Goal: Task Accomplishment & Management: Manage account settings

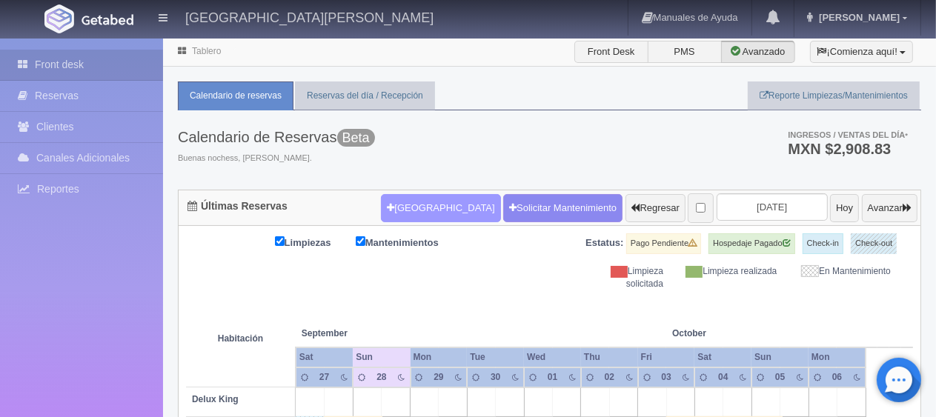
click at [398, 200] on button "[GEOGRAPHIC_DATA]" at bounding box center [440, 208] width 119 height 28
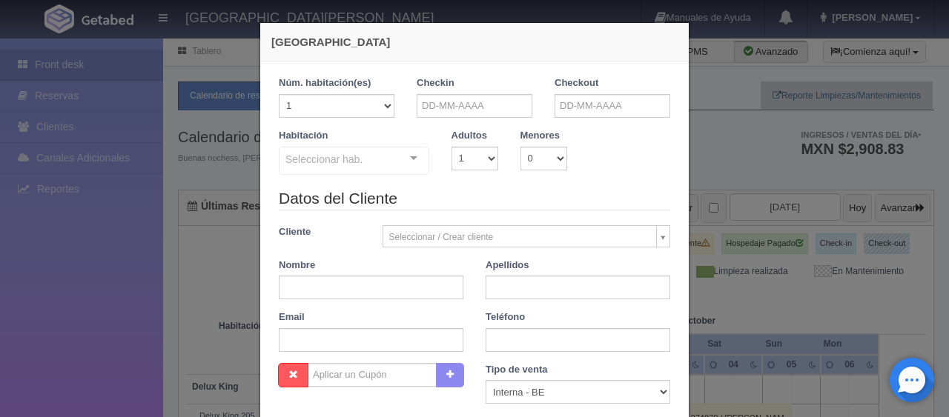
checkbox input "false"
click at [461, 111] on input "text" at bounding box center [474, 106] width 116 height 24
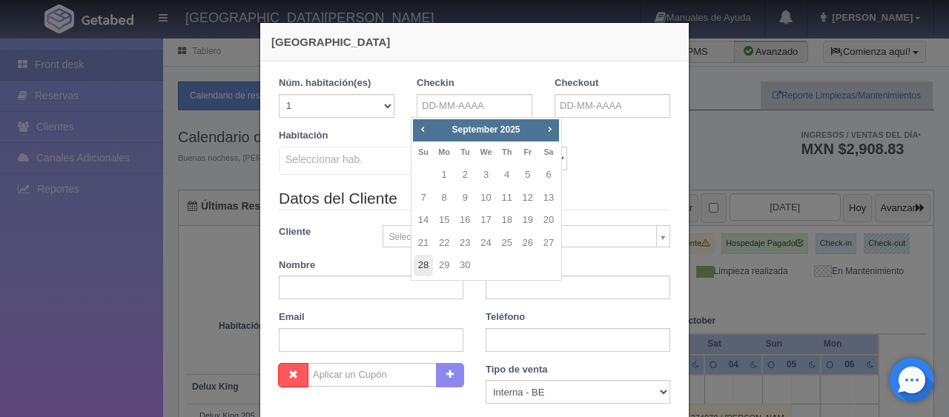
click at [423, 268] on link "28" at bounding box center [423, 265] width 19 height 21
type input "28-09-2025"
checkbox input "false"
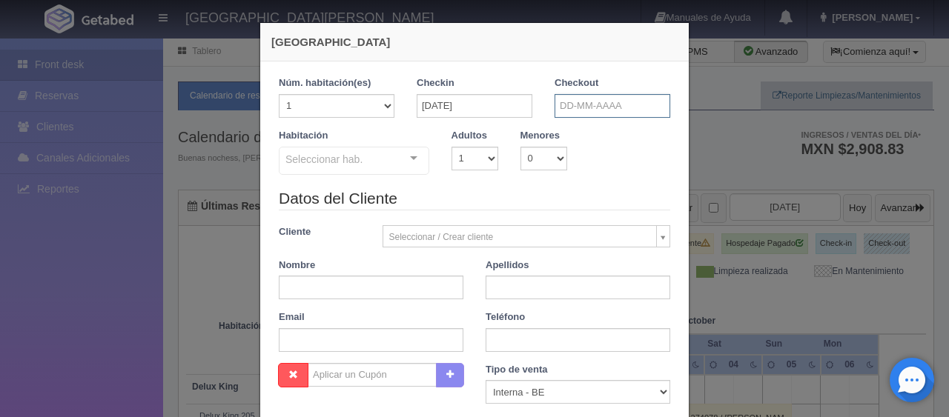
click at [592, 110] on input "text" at bounding box center [612, 106] width 116 height 24
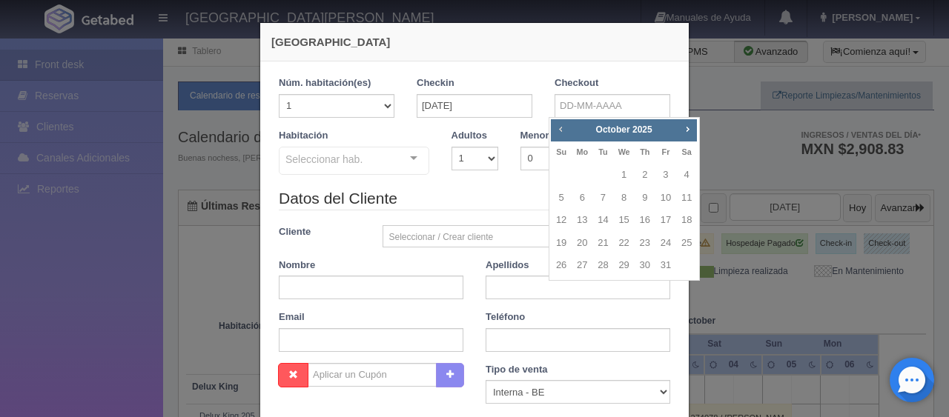
click at [561, 132] on span "Prev" at bounding box center [560, 129] width 12 height 12
click at [600, 265] on link "30" at bounding box center [602, 265] width 19 height 21
type input "30-09-2025"
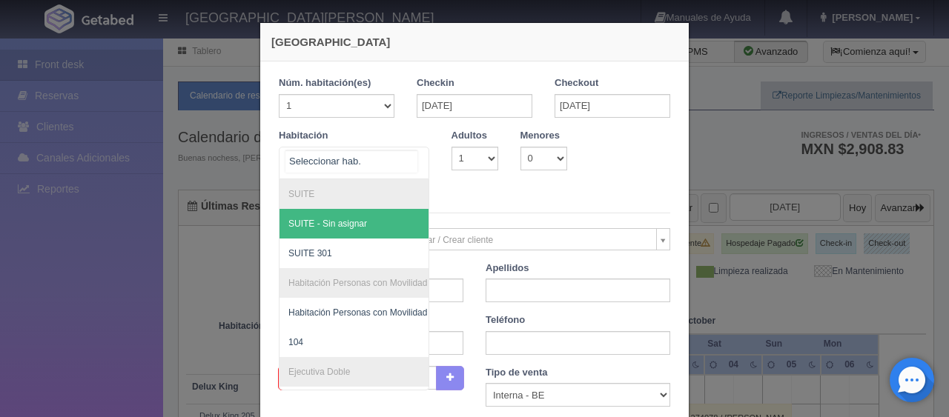
click at [413, 165] on div at bounding box center [414, 158] width 30 height 22
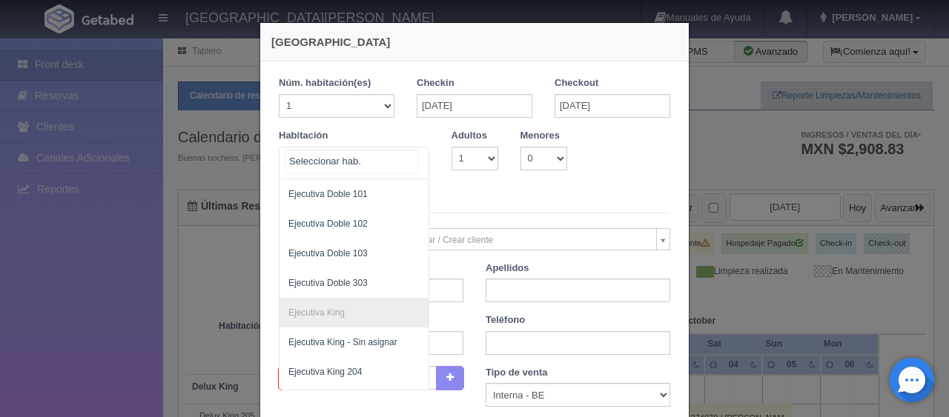
scroll to position [239, 0]
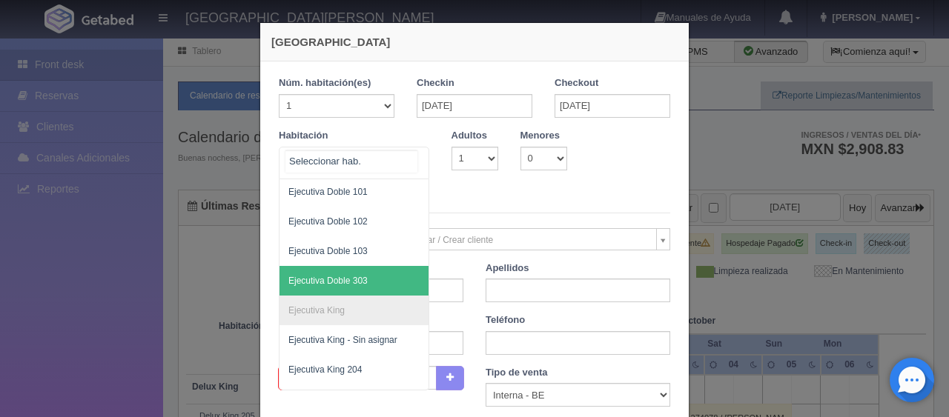
click at [382, 277] on span "Ejecutiva Doble 303" at bounding box center [403, 281] width 249 height 30
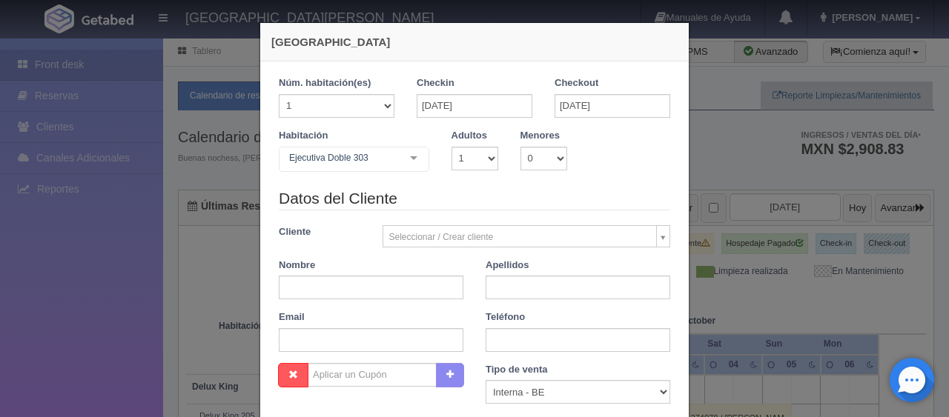
checkbox input "false"
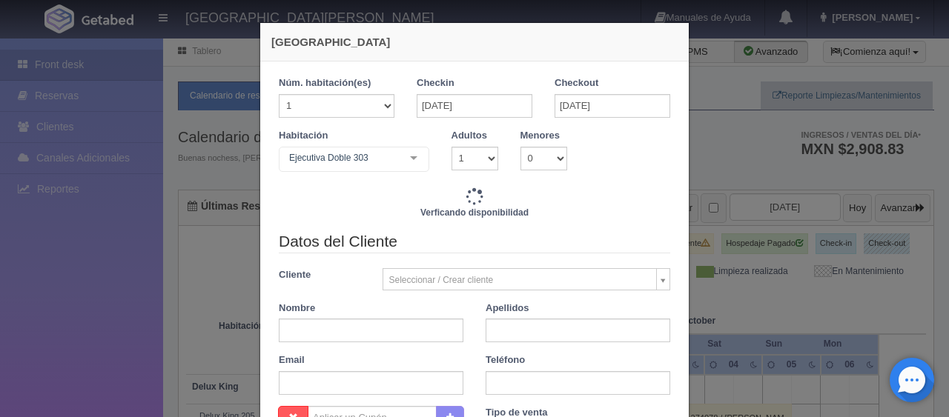
type input "2598.00"
checkbox input "false"
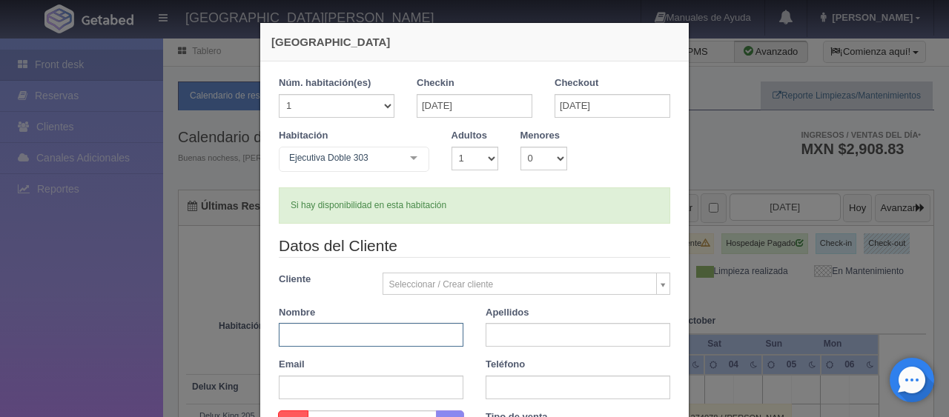
click at [367, 331] on input "text" at bounding box center [371, 335] width 185 height 24
type input "Jesus"
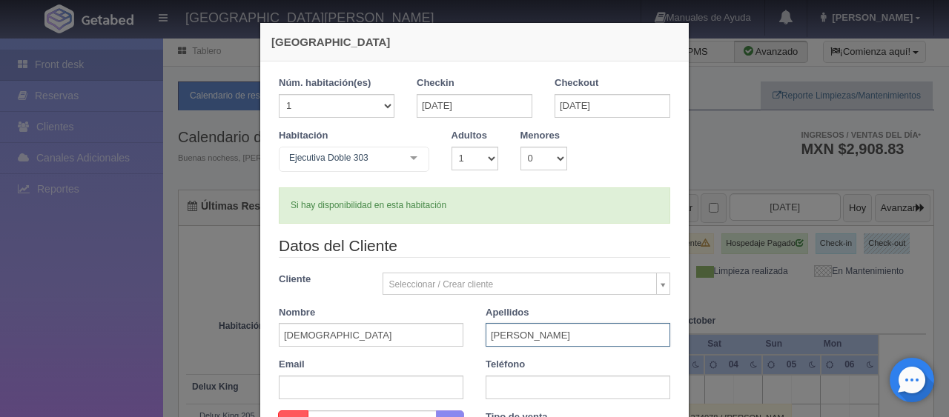
type input "Hilario"
click at [462, 372] on div "Email" at bounding box center [371, 378] width 207 height 41
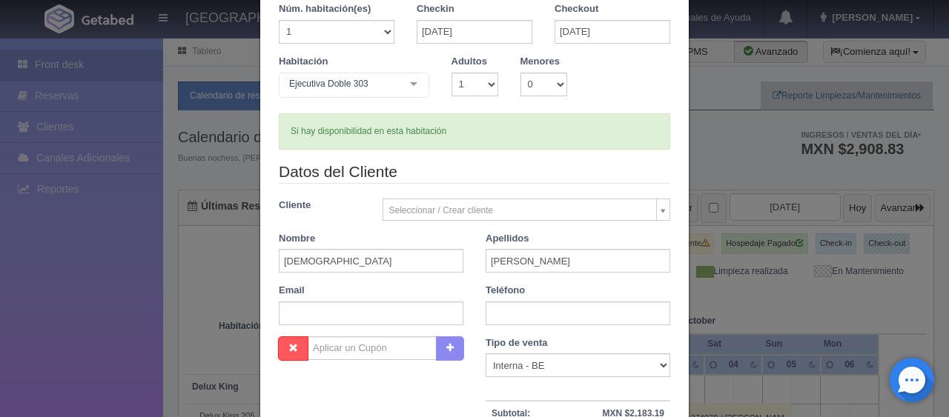
scroll to position [148, 0]
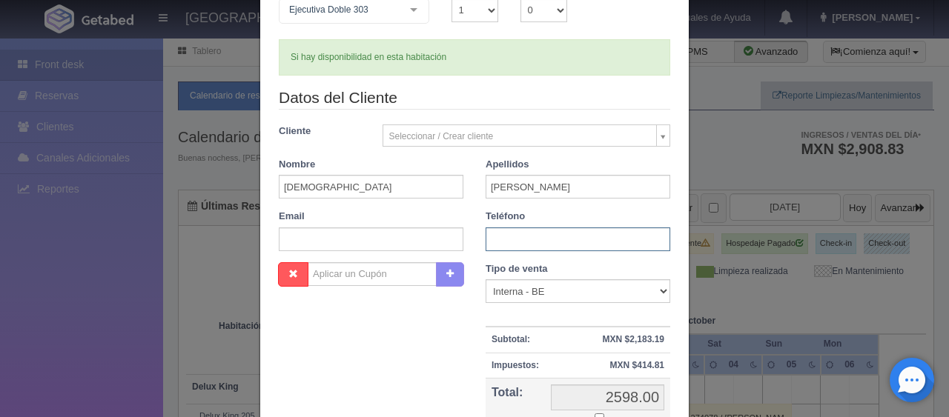
click at [537, 228] on input "text" at bounding box center [577, 240] width 185 height 24
paste input "1 (0) 9154741351"
type input "1 (0) 9154741351"
click at [540, 288] on select "Correo Electronico Interna - BE Llamada OTA Externa Otro WALK IN" at bounding box center [577, 291] width 185 height 24
select select "extota"
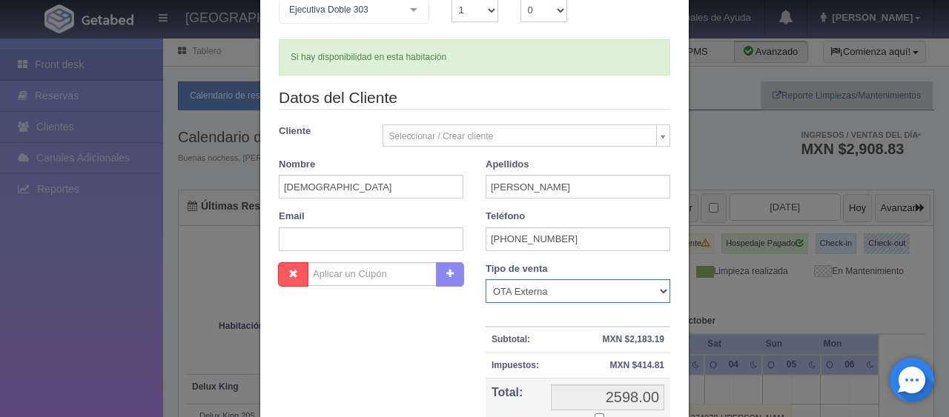
click at [485, 279] on select "Correo Electronico Interna - BE Llamada OTA Externa Otro WALK IN" at bounding box center [577, 291] width 185 height 24
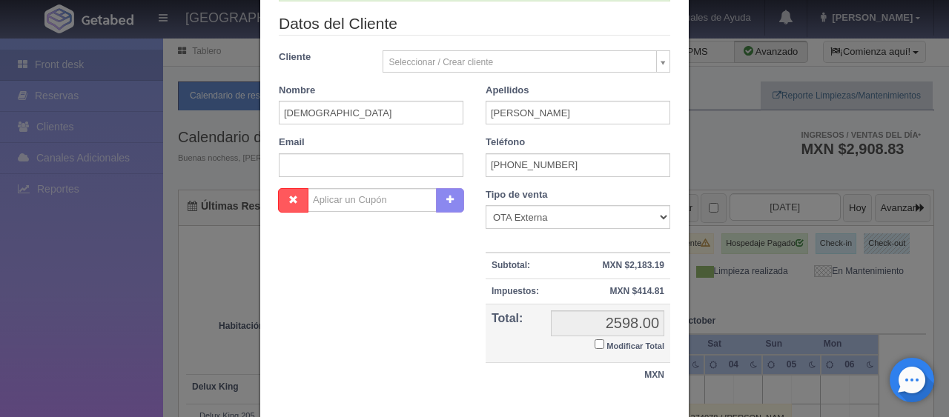
click at [596, 343] on input "Modificar Total" at bounding box center [599, 344] width 10 height 10
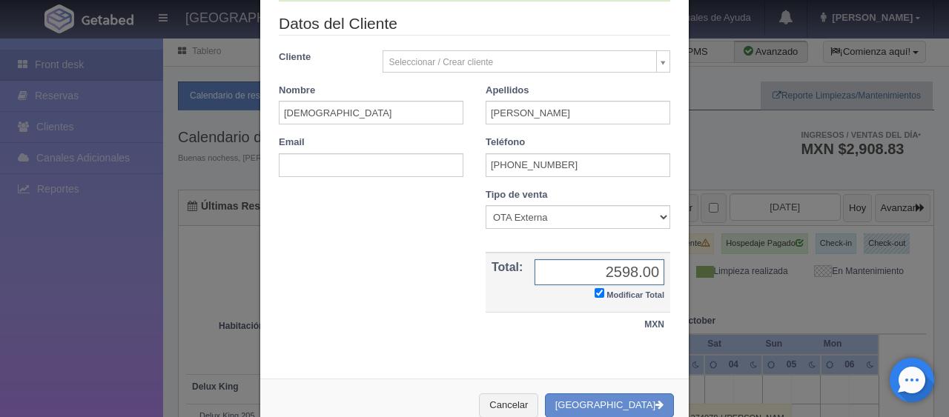
checkbox input "true"
type input "2592"
click at [622, 402] on button "[GEOGRAPHIC_DATA]" at bounding box center [609, 406] width 129 height 24
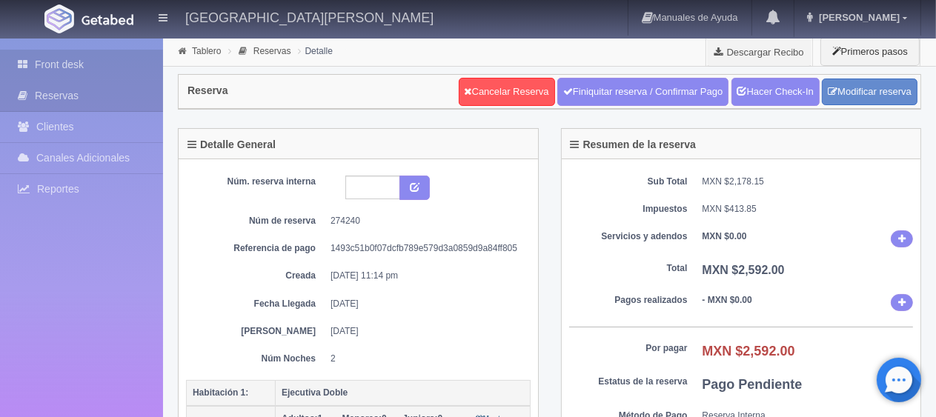
click at [86, 68] on link "Front desk" at bounding box center [81, 65] width 163 height 30
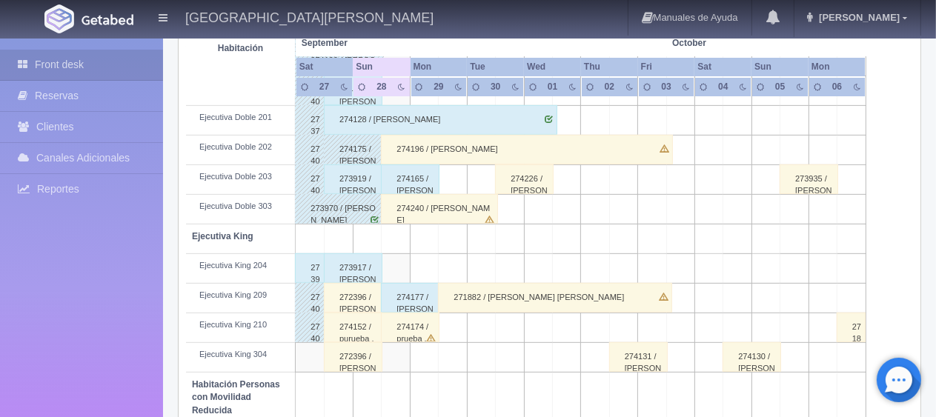
scroll to position [593, 0]
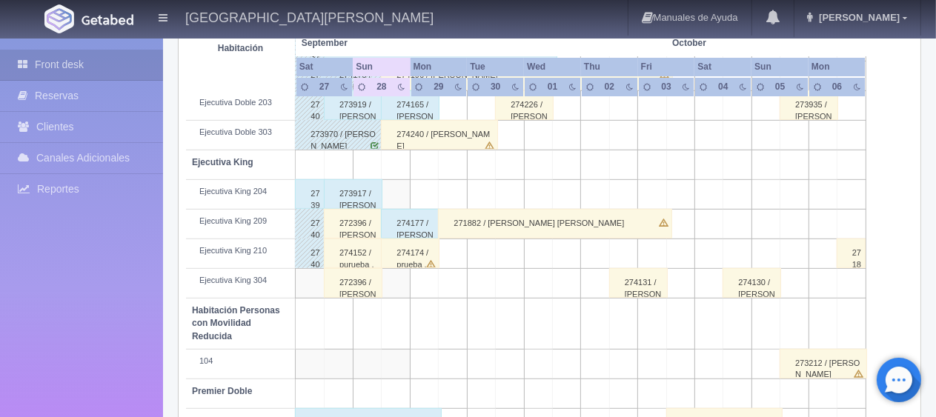
click at [451, 135] on div "274240 / [PERSON_NAME]" at bounding box center [439, 135] width 117 height 30
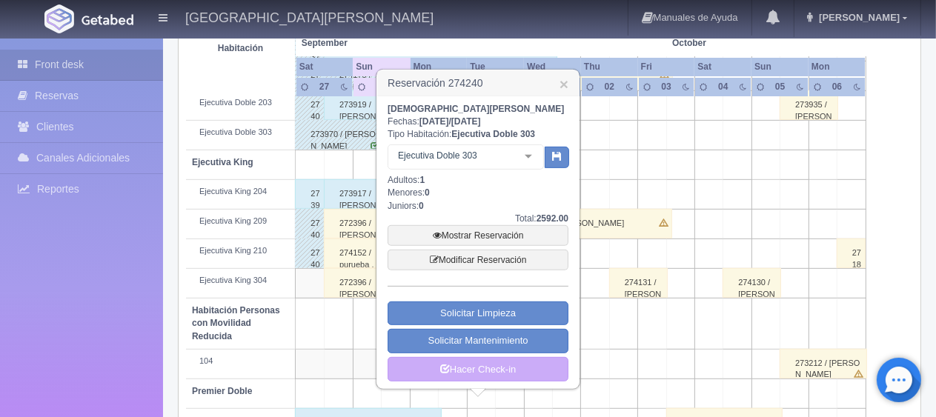
scroll to position [667, 0]
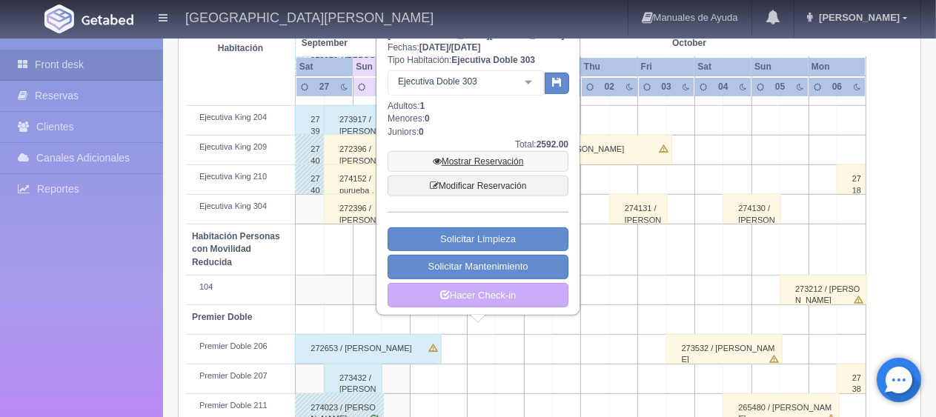
click at [480, 159] on link "Mostrar Reservación" at bounding box center [478, 161] width 181 height 21
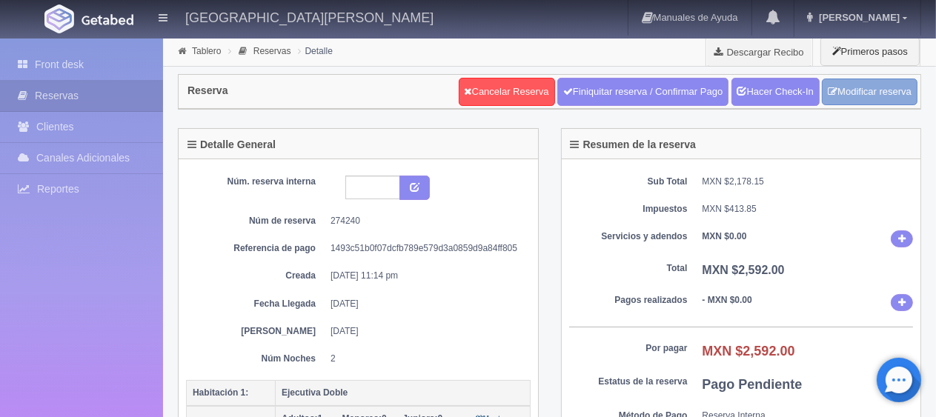
click at [860, 96] on link "Modificar reserva" at bounding box center [870, 92] width 96 height 27
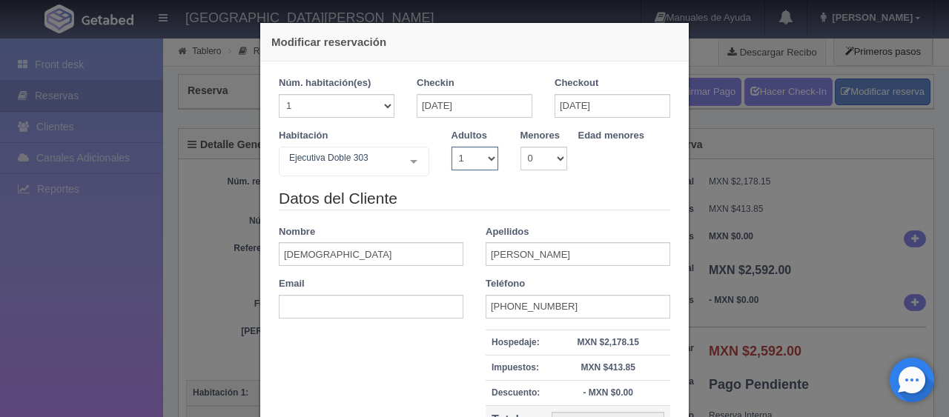
click at [486, 159] on select "1 2 3 4 5 6 7 8 9 10" at bounding box center [474, 159] width 47 height 24
select select "2"
click at [451, 147] on select "1 2 3 4 5 6 7 8 9 10" at bounding box center [474, 159] width 47 height 24
checkbox input "false"
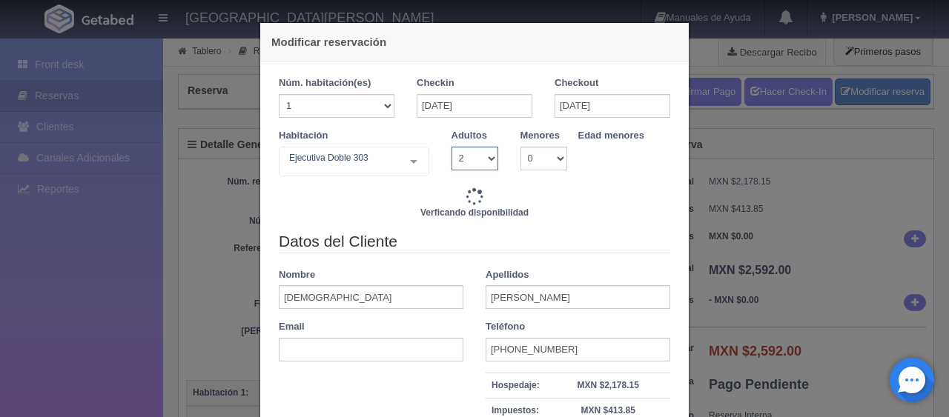
type input "3098.00"
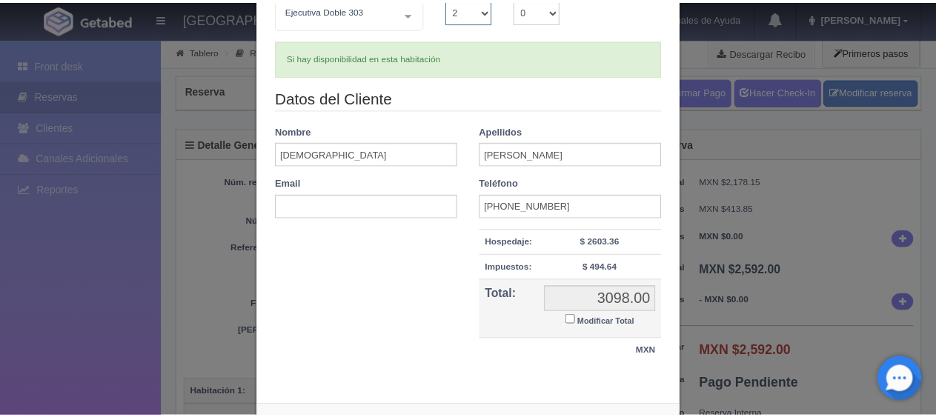
scroll to position [210, 0]
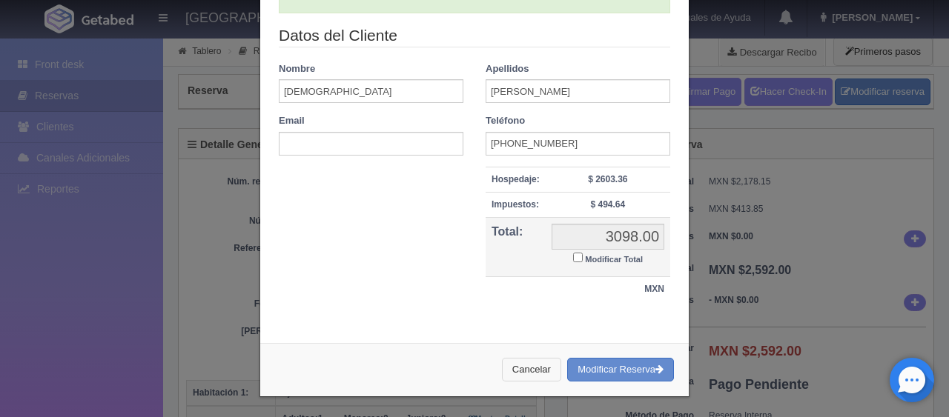
click at [517, 364] on button "Cancelar" at bounding box center [531, 370] width 59 height 24
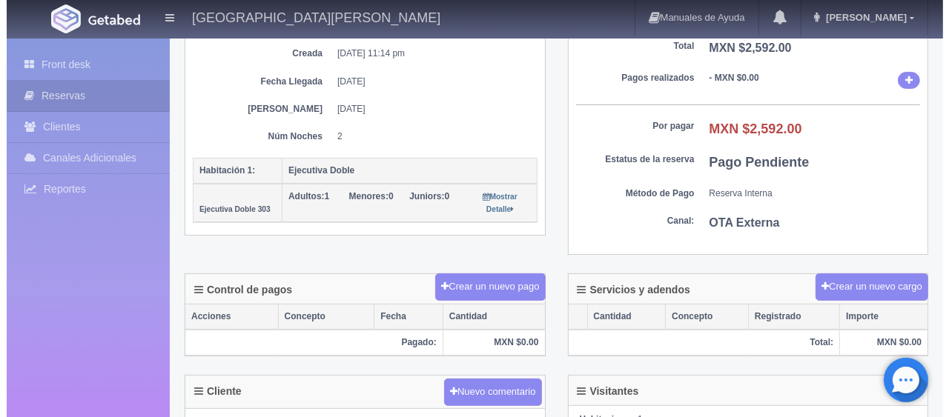
scroll to position [296, 0]
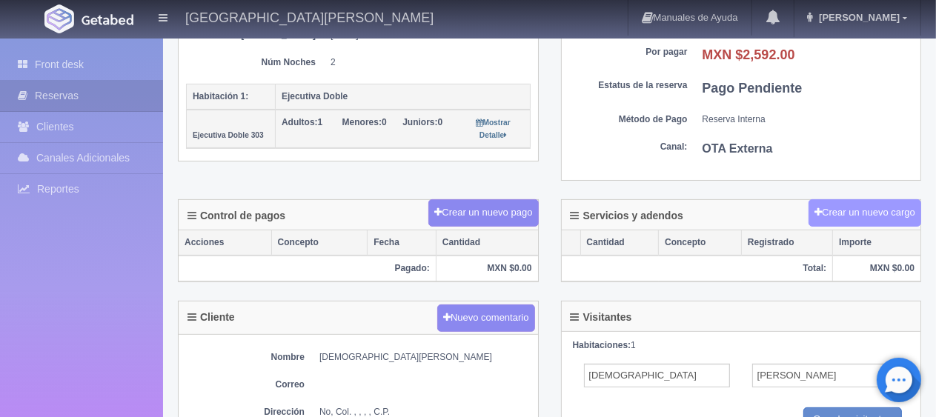
click at [867, 216] on button "Crear un nuevo cargo" at bounding box center [864, 212] width 113 height 27
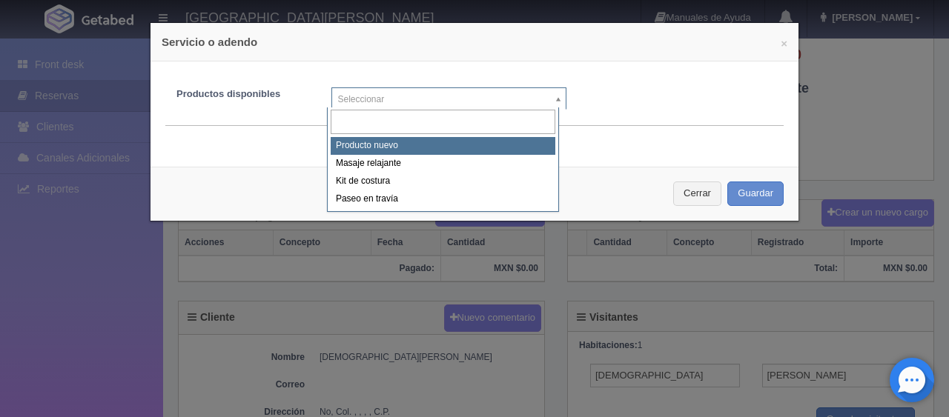
click at [552, 101] on body "Hotel Puerta San Pedro Manuales de Ayuda Actualizaciones recientes Jessica Mi P…" at bounding box center [474, 216] width 949 height 951
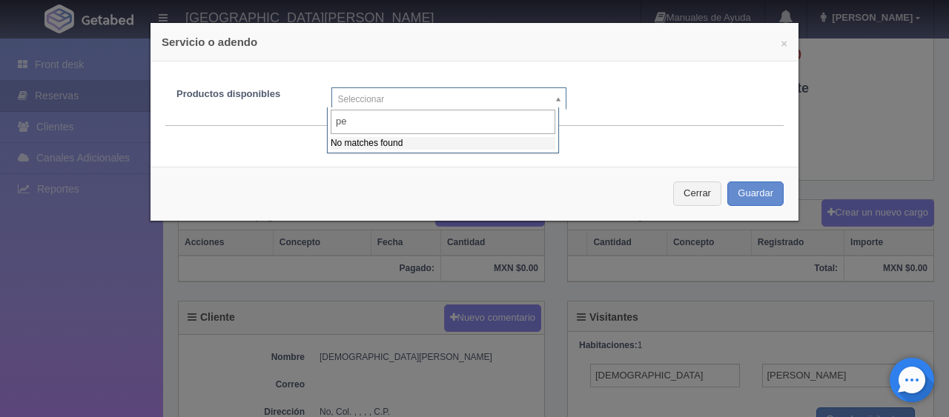
type input "p"
type input "e"
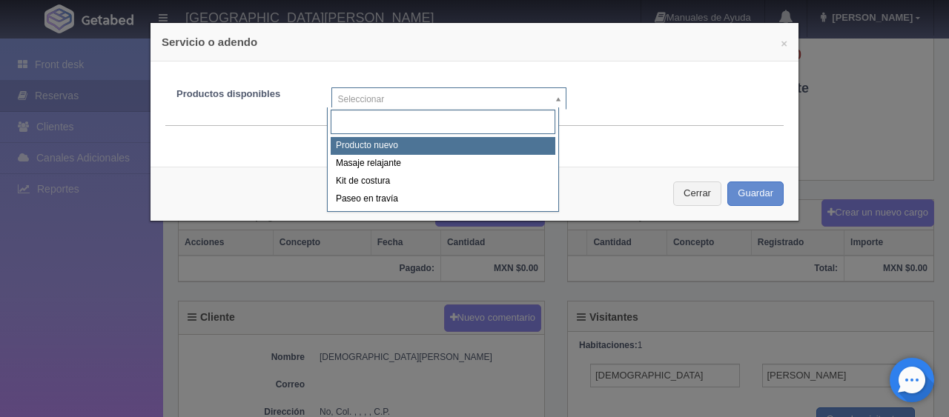
click at [405, 135] on div "Producto nuevo Masaje relajante Kit de costura Paseo en travía" at bounding box center [443, 159] width 232 height 104
select select "0"
type input "1"
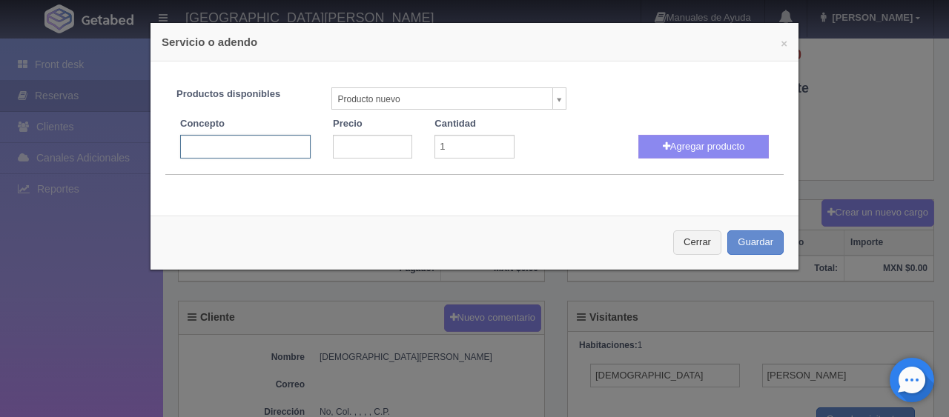
click at [288, 144] on input "text" at bounding box center [245, 147] width 130 height 24
type input "Extra 2 noches"
click at [357, 141] on input "number" at bounding box center [372, 147] width 79 height 24
type input "200"
click at [448, 147] on input "1" at bounding box center [473, 147] width 79 height 24
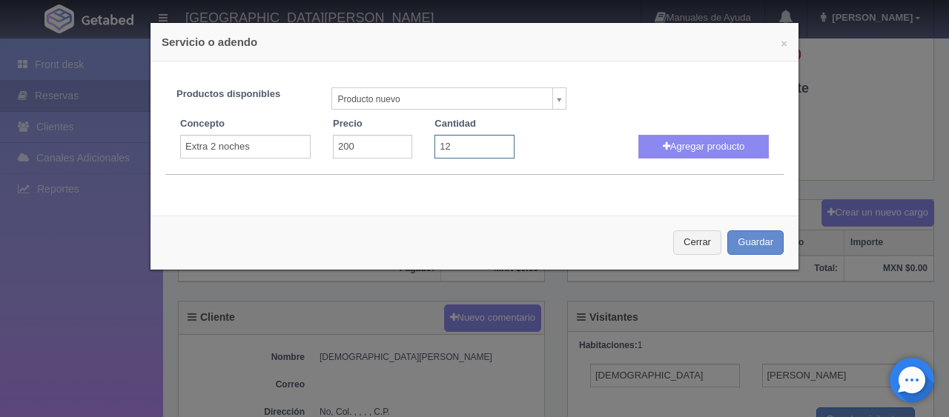
type input "1"
type input "2"
click at [677, 141] on button "Agregar producto" at bounding box center [703, 147] width 130 height 24
select select
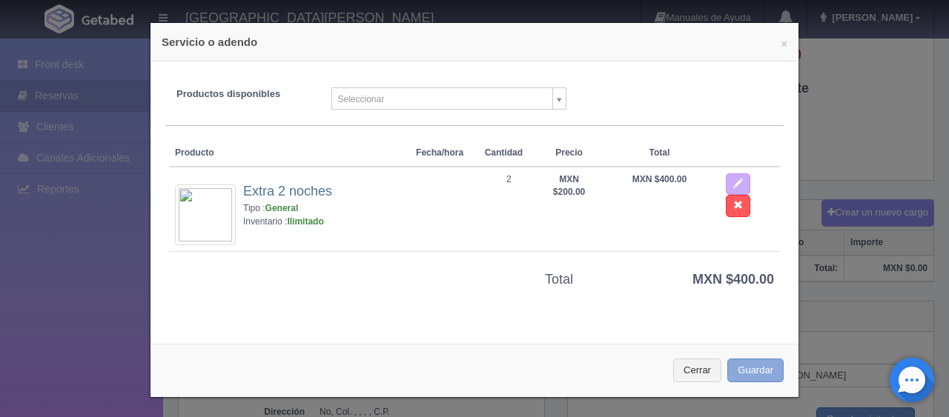
click at [740, 374] on button "Guardar" at bounding box center [755, 371] width 56 height 24
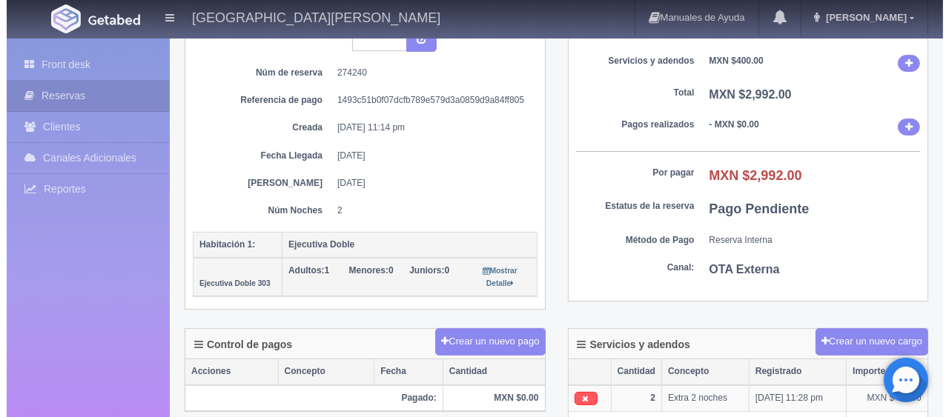
scroll to position [222, 0]
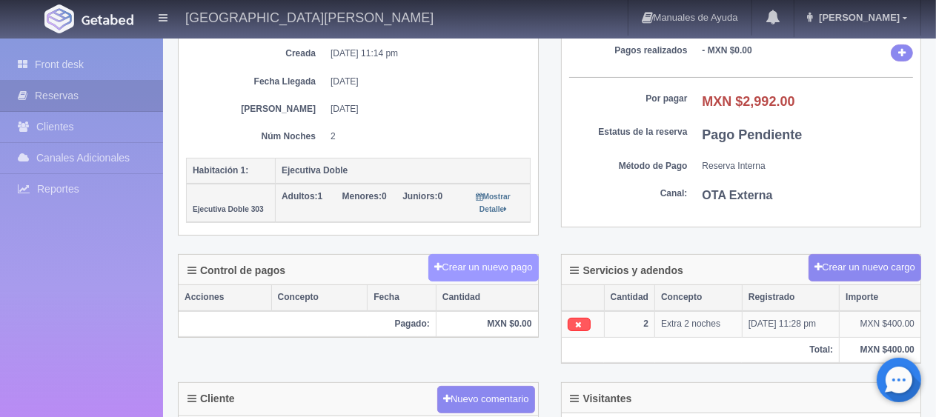
click at [522, 268] on button "Crear un nuevo pago" at bounding box center [483, 267] width 110 height 27
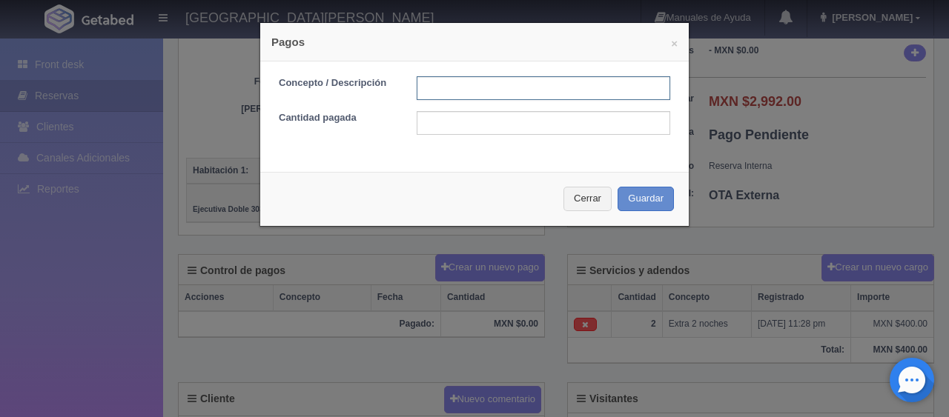
click at [470, 85] on input "text" at bounding box center [542, 88] width 253 height 24
type input "Total Tarjeta"
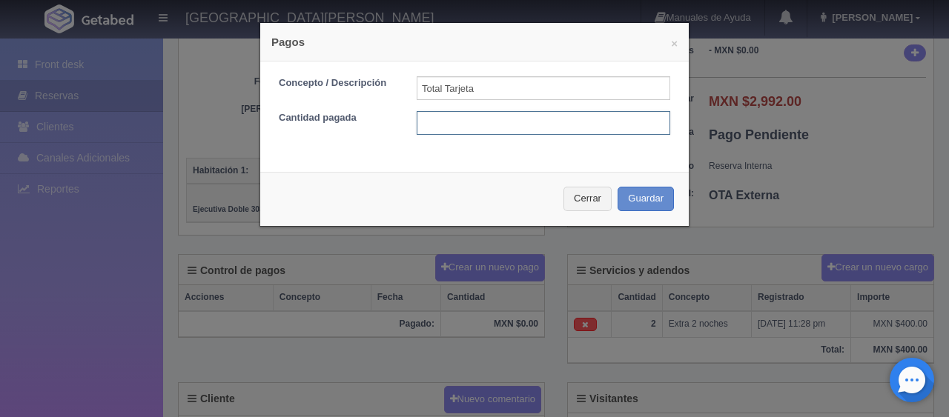
click at [507, 124] on input "text" at bounding box center [542, 123] width 253 height 24
type input "2992"
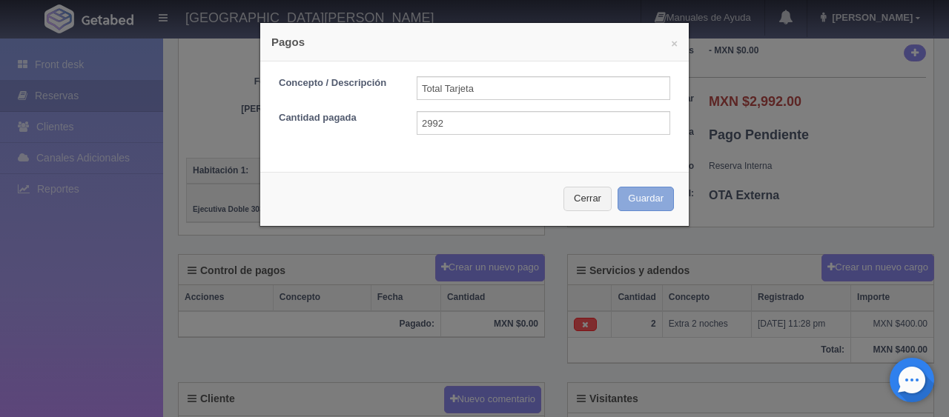
click at [638, 199] on button "Guardar" at bounding box center [645, 199] width 56 height 24
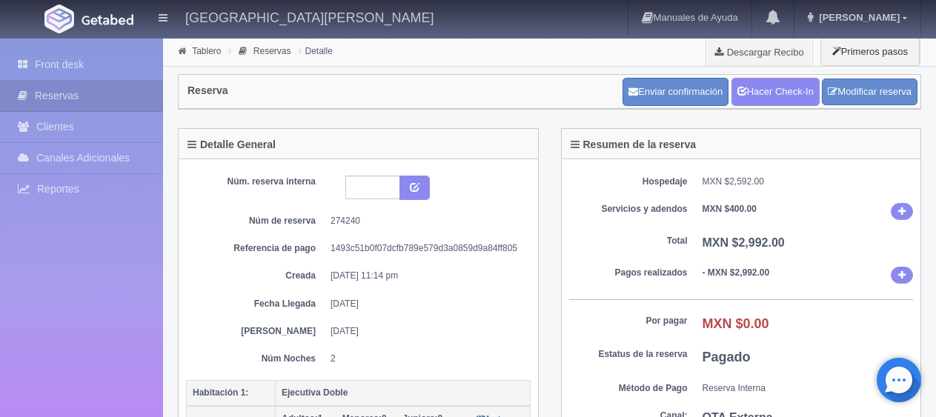
scroll to position [222, 0]
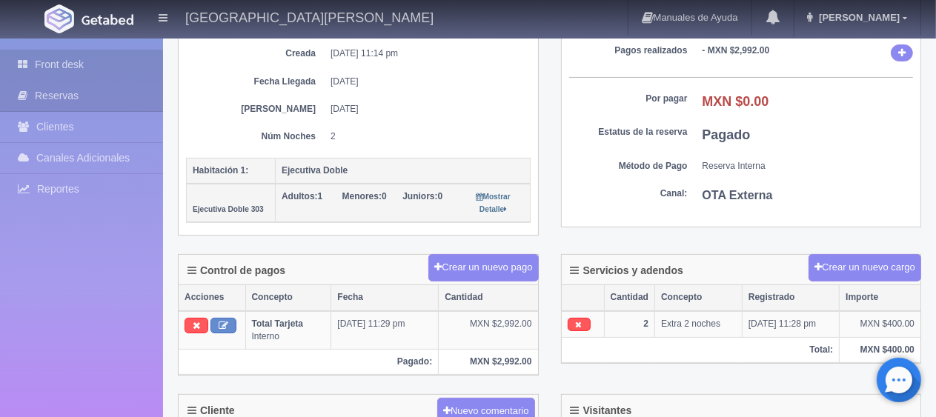
click at [96, 62] on link "Front desk" at bounding box center [81, 65] width 163 height 30
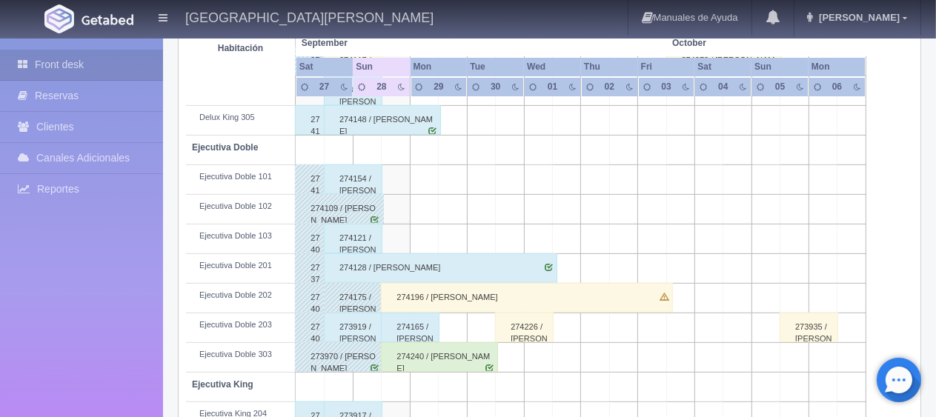
scroll to position [445, 0]
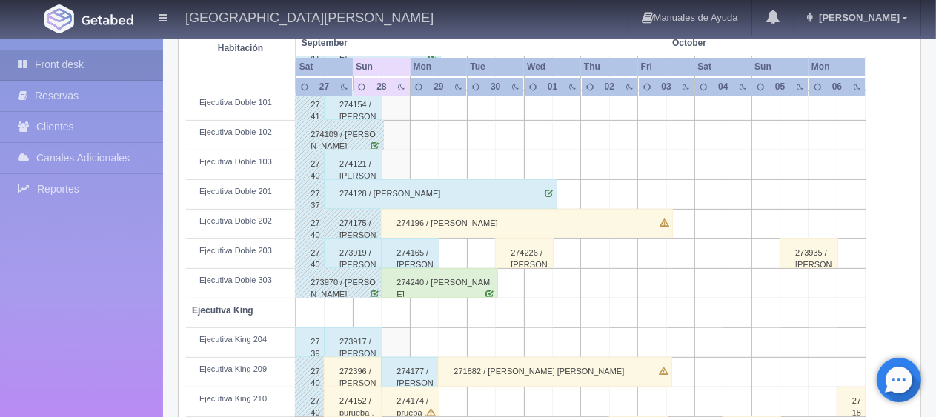
click at [411, 277] on div "274240 / [PERSON_NAME]" at bounding box center [439, 283] width 117 height 30
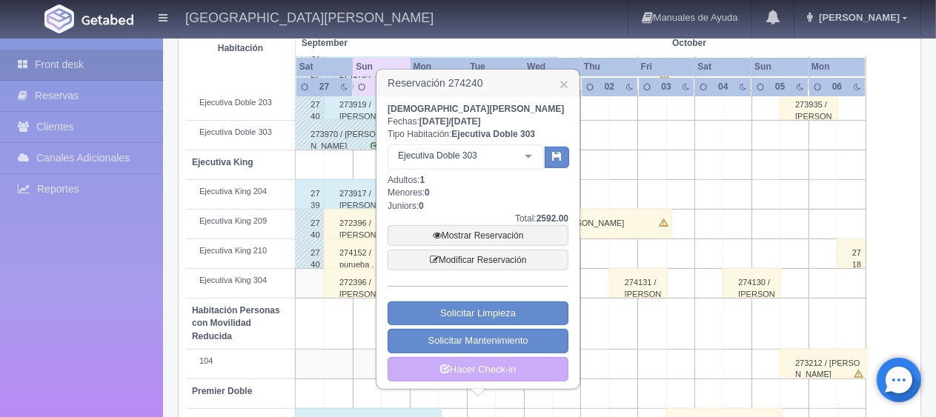
scroll to position [667, 0]
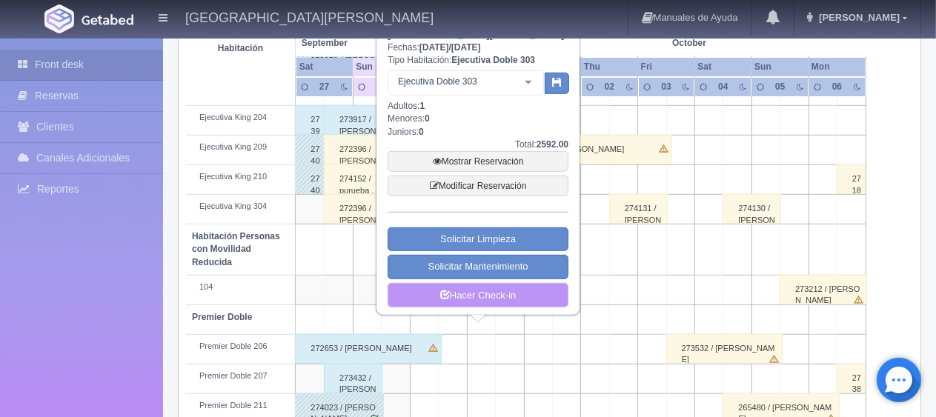
click at [471, 289] on link "Hacer Check-in" at bounding box center [478, 295] width 181 height 25
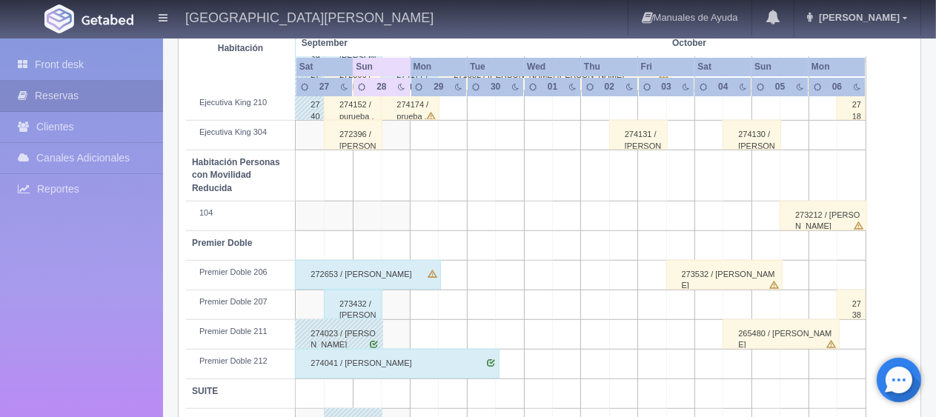
scroll to position [790, 0]
